Goal: Check status: Check status

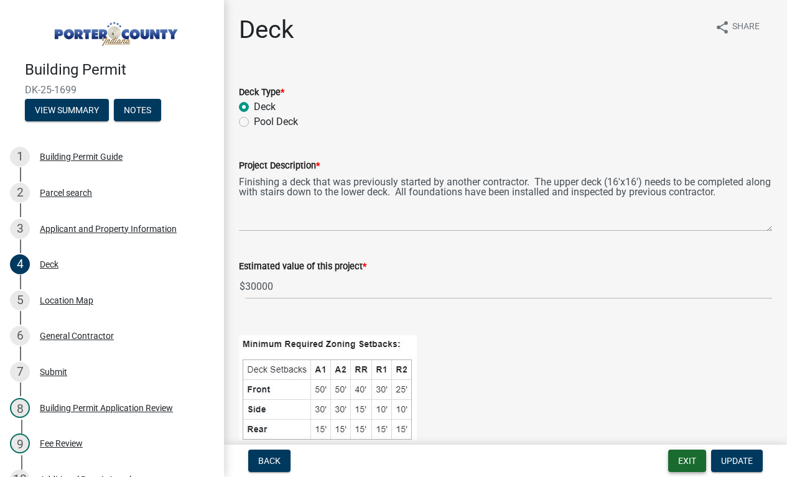
click at [680, 459] on button "Exit" at bounding box center [687, 461] width 38 height 22
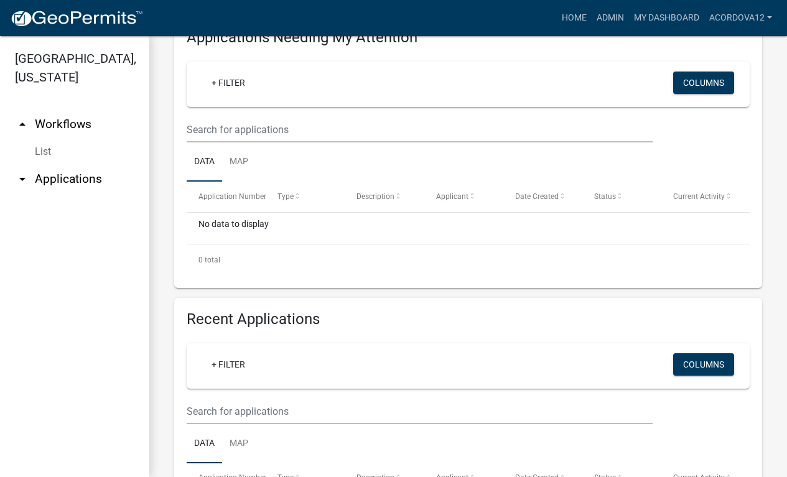
scroll to position [373, 0]
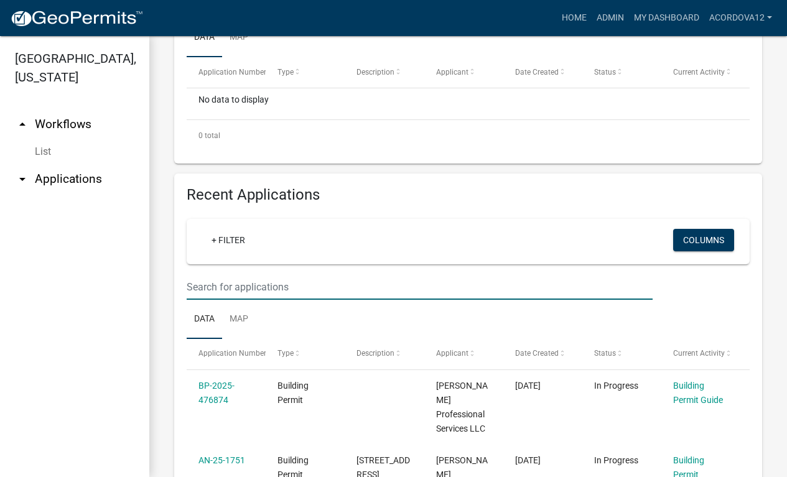
click at [238, 290] on input "text" at bounding box center [420, 286] width 466 height 25
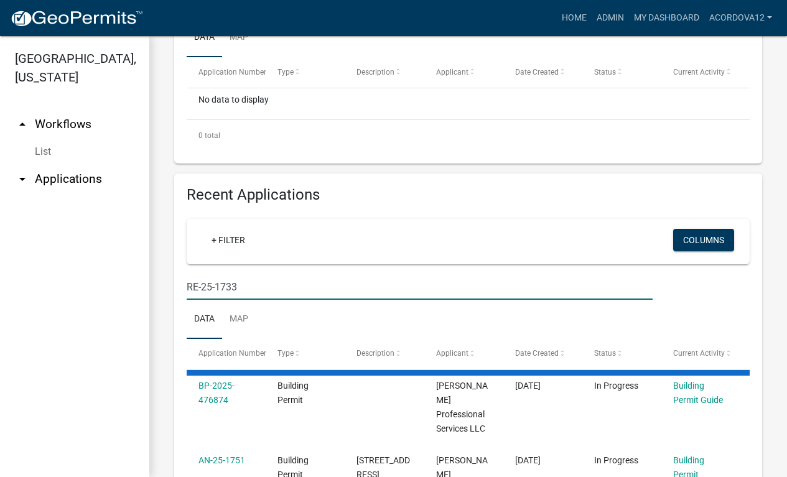
type input "RE-25-1733"
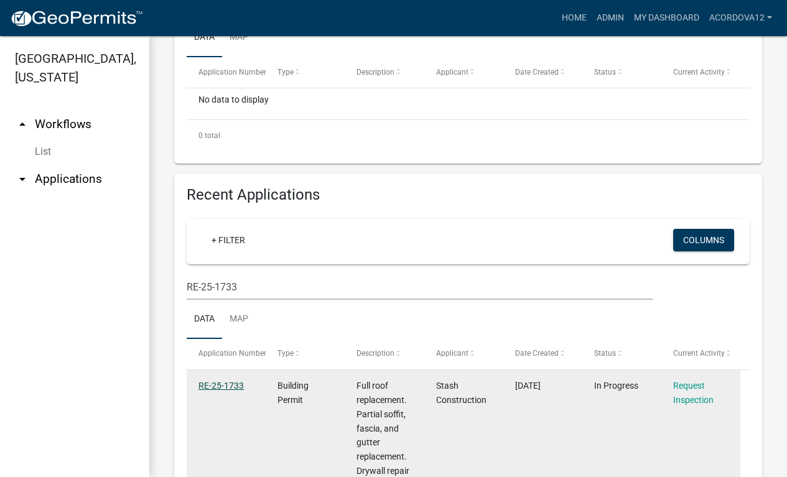
click at [214, 384] on link "RE-25-1733" at bounding box center [220, 386] width 45 height 10
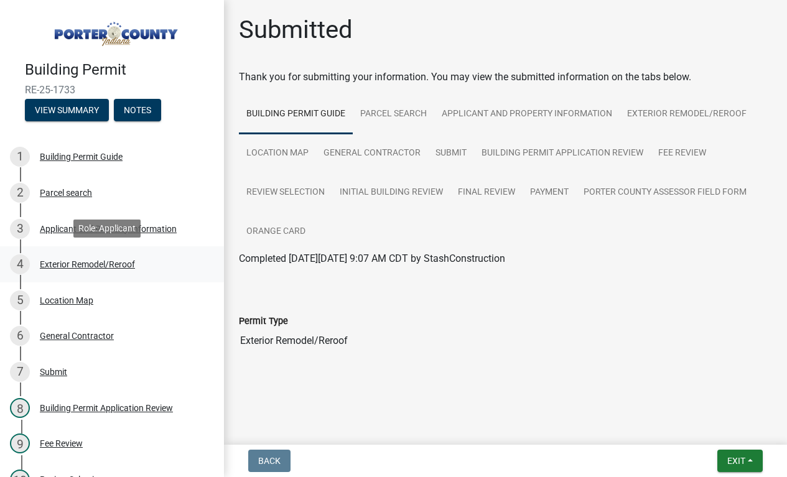
click at [49, 262] on div "Exterior Remodel/Reroof" at bounding box center [87, 264] width 95 height 9
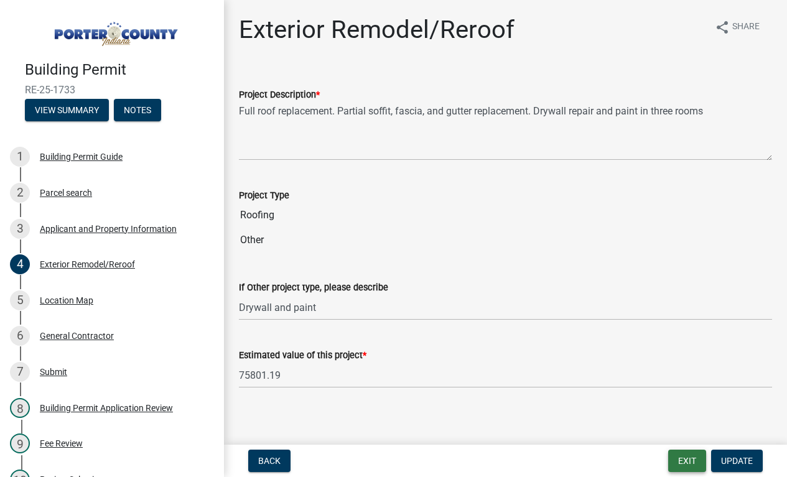
click at [689, 456] on button "Exit" at bounding box center [687, 461] width 38 height 22
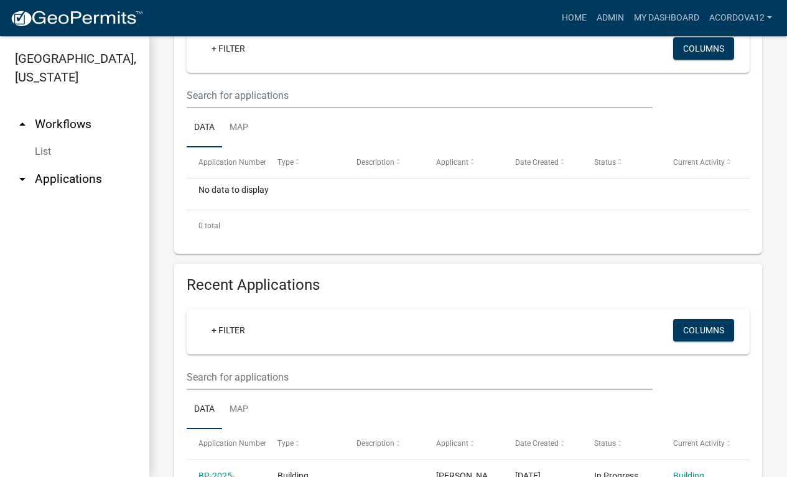
scroll to position [311, 0]
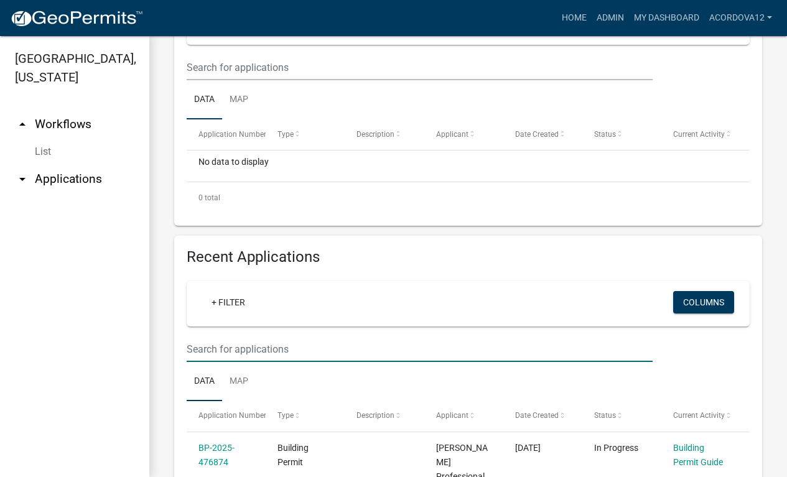
click at [235, 348] on input "text" at bounding box center [420, 348] width 466 height 25
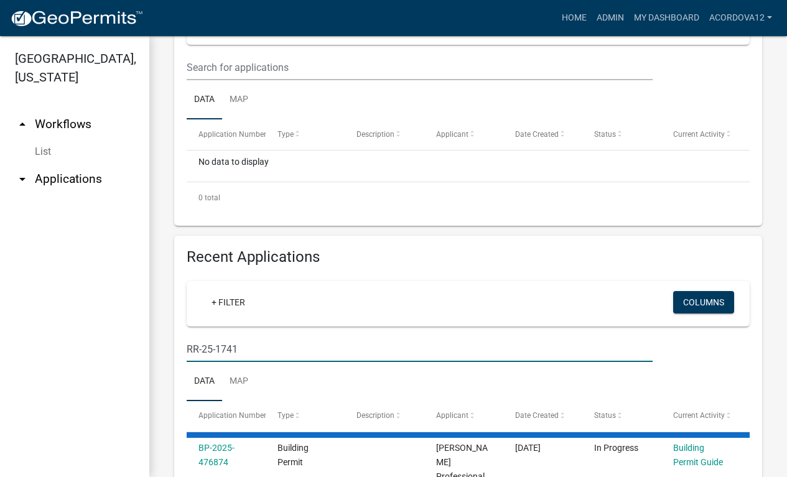
type input "RR-25-1741"
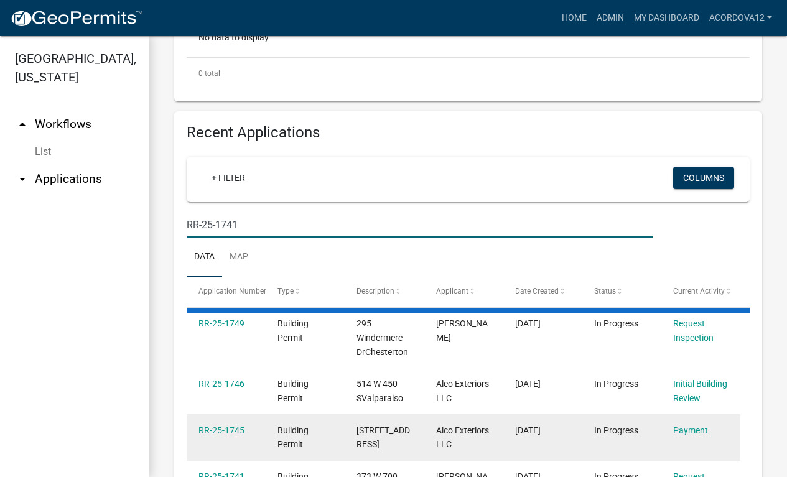
scroll to position [385, 0]
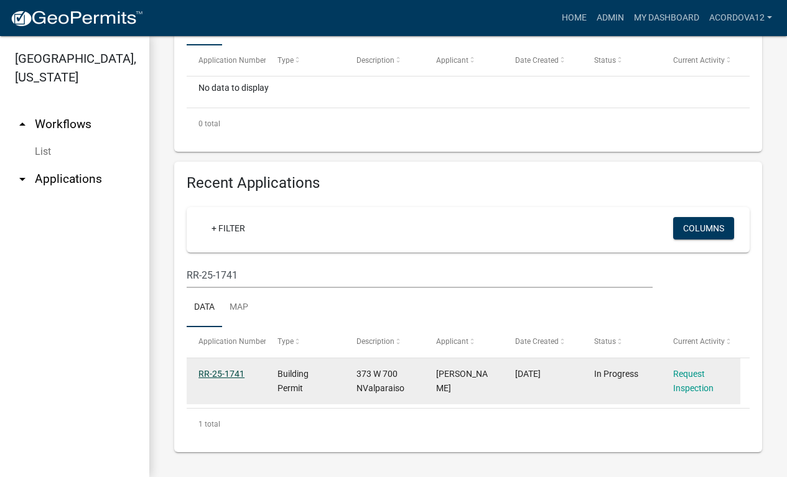
click at [236, 373] on link "RR-25-1741" at bounding box center [221, 374] width 46 height 10
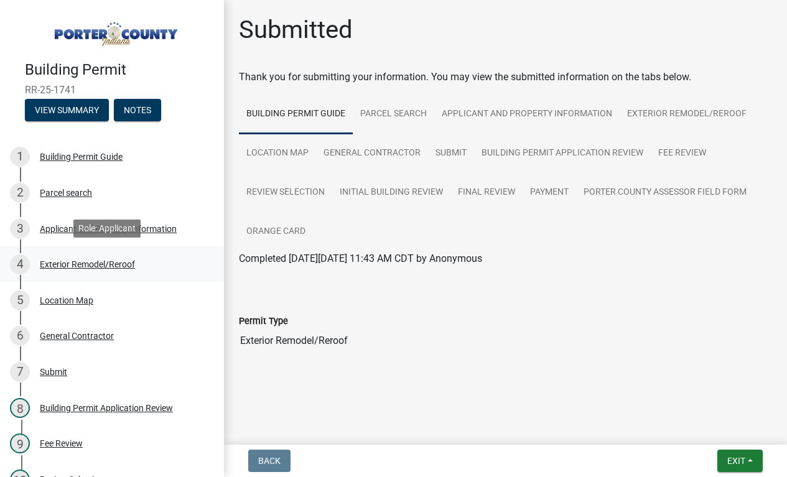
click at [62, 262] on div "Exterior Remodel/Reroof" at bounding box center [87, 264] width 95 height 9
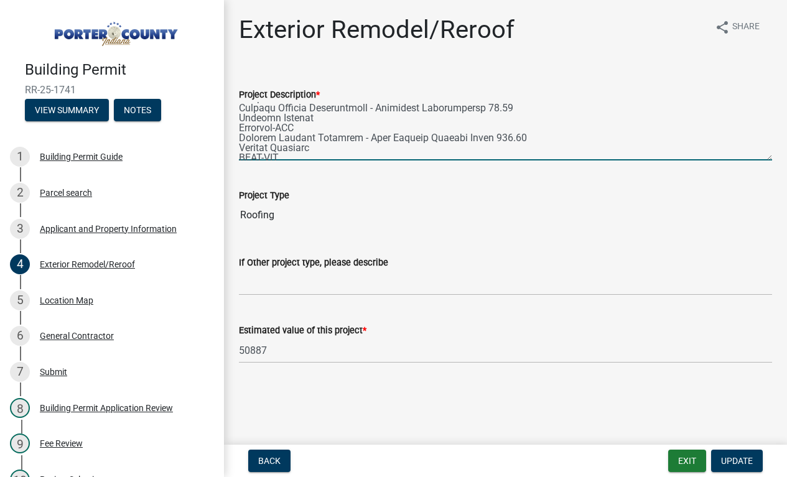
scroll to position [124, 0]
